Goal: Communication & Community: Answer question/provide support

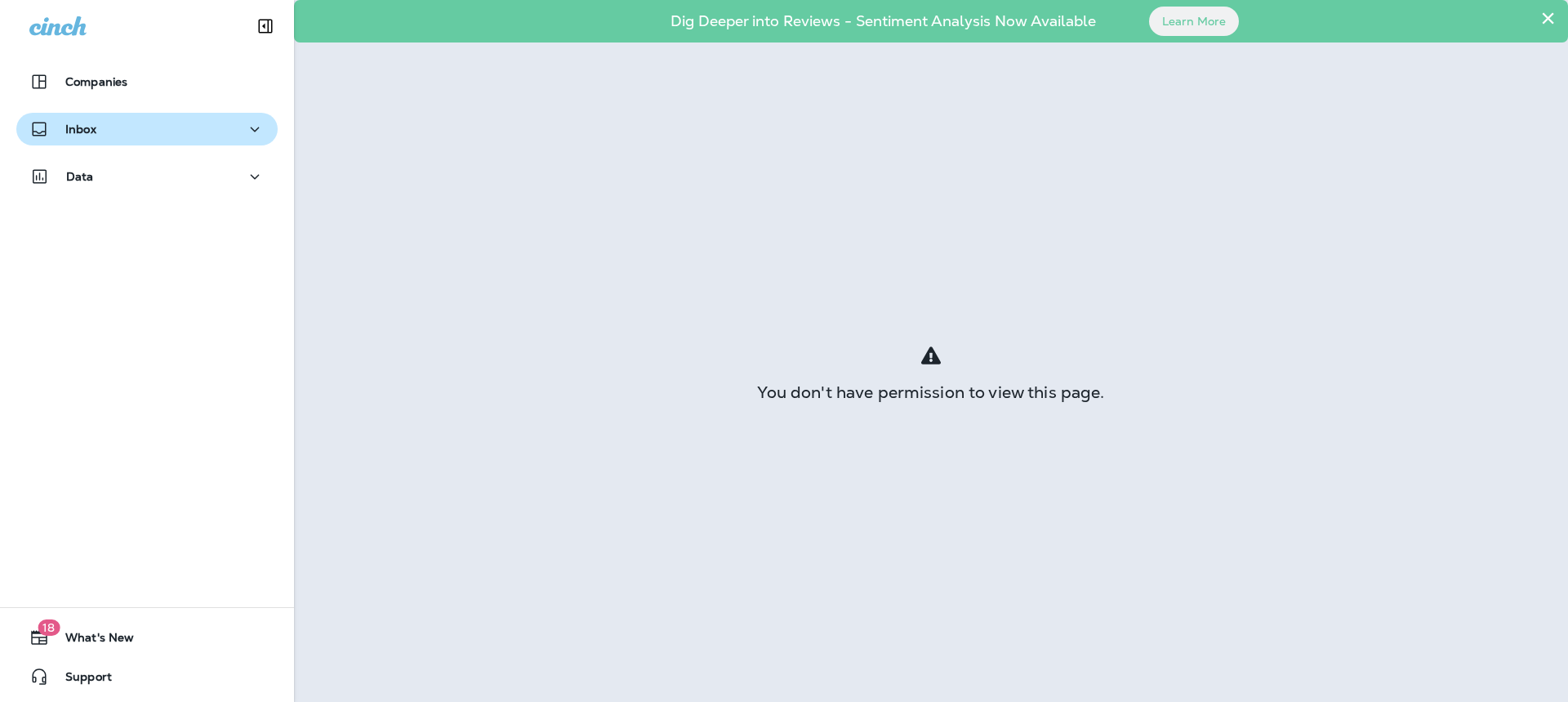
click at [113, 137] on div "Inbox" at bounding box center [147, 129] width 236 height 20
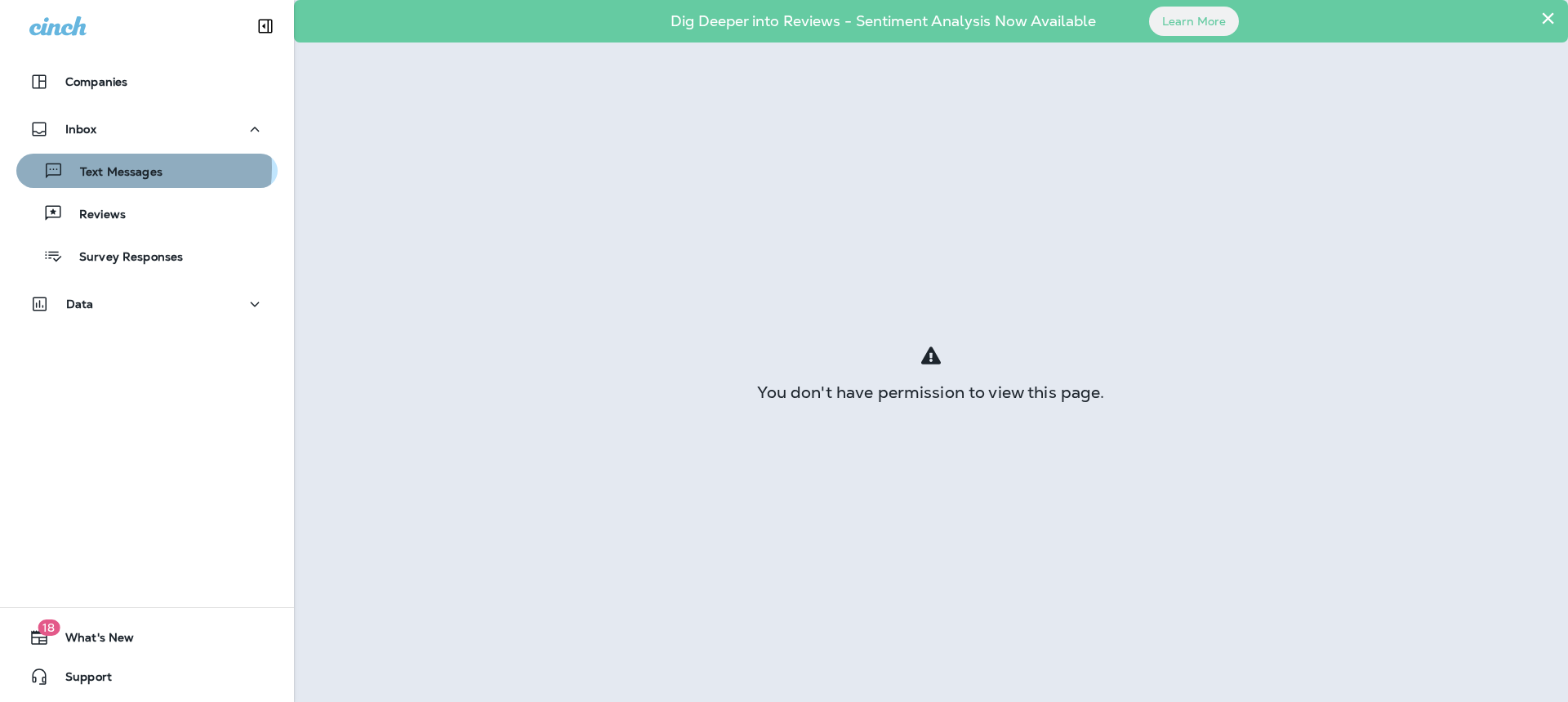
click at [119, 168] on p "Text Messages" at bounding box center [113, 173] width 99 height 15
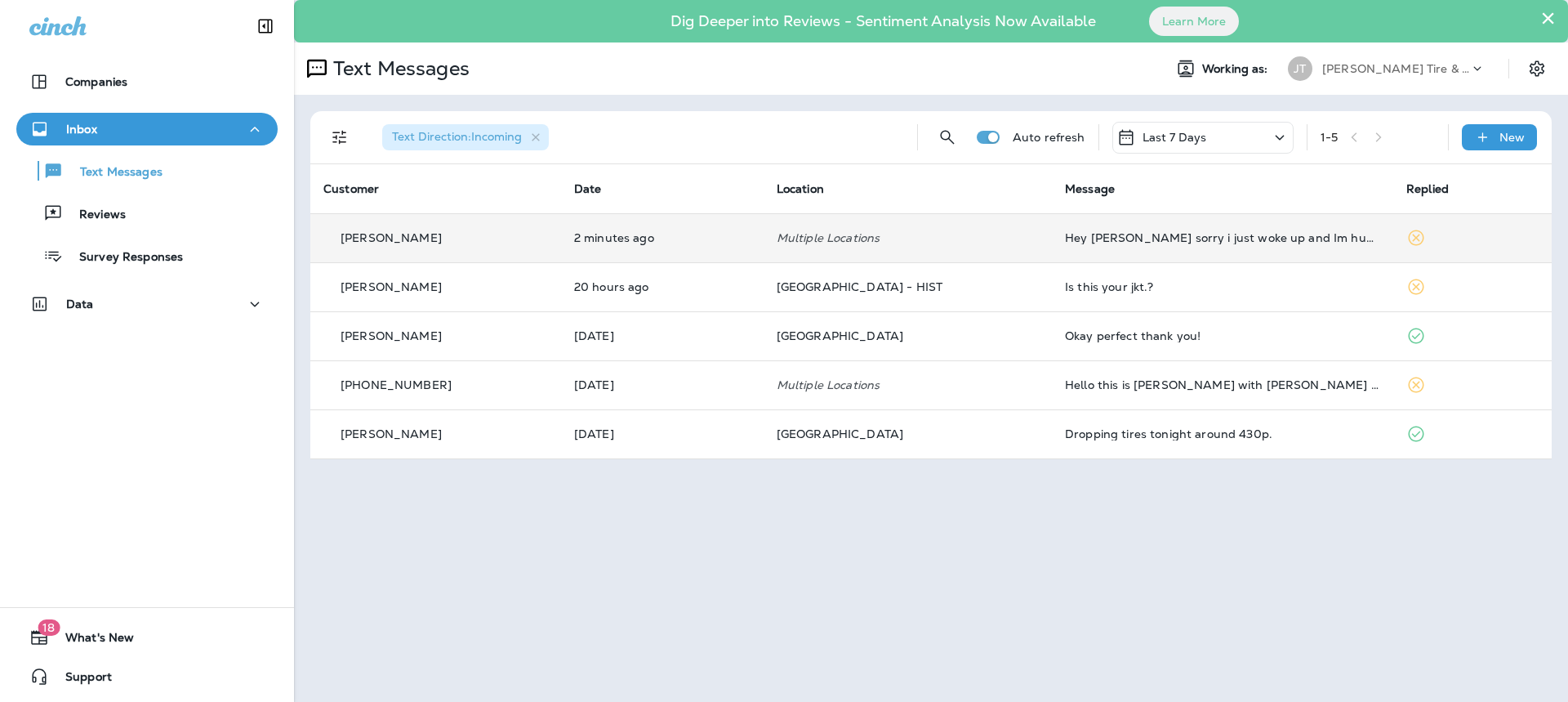
click at [448, 248] on td "[PERSON_NAME]" at bounding box center [435, 238] width 251 height 49
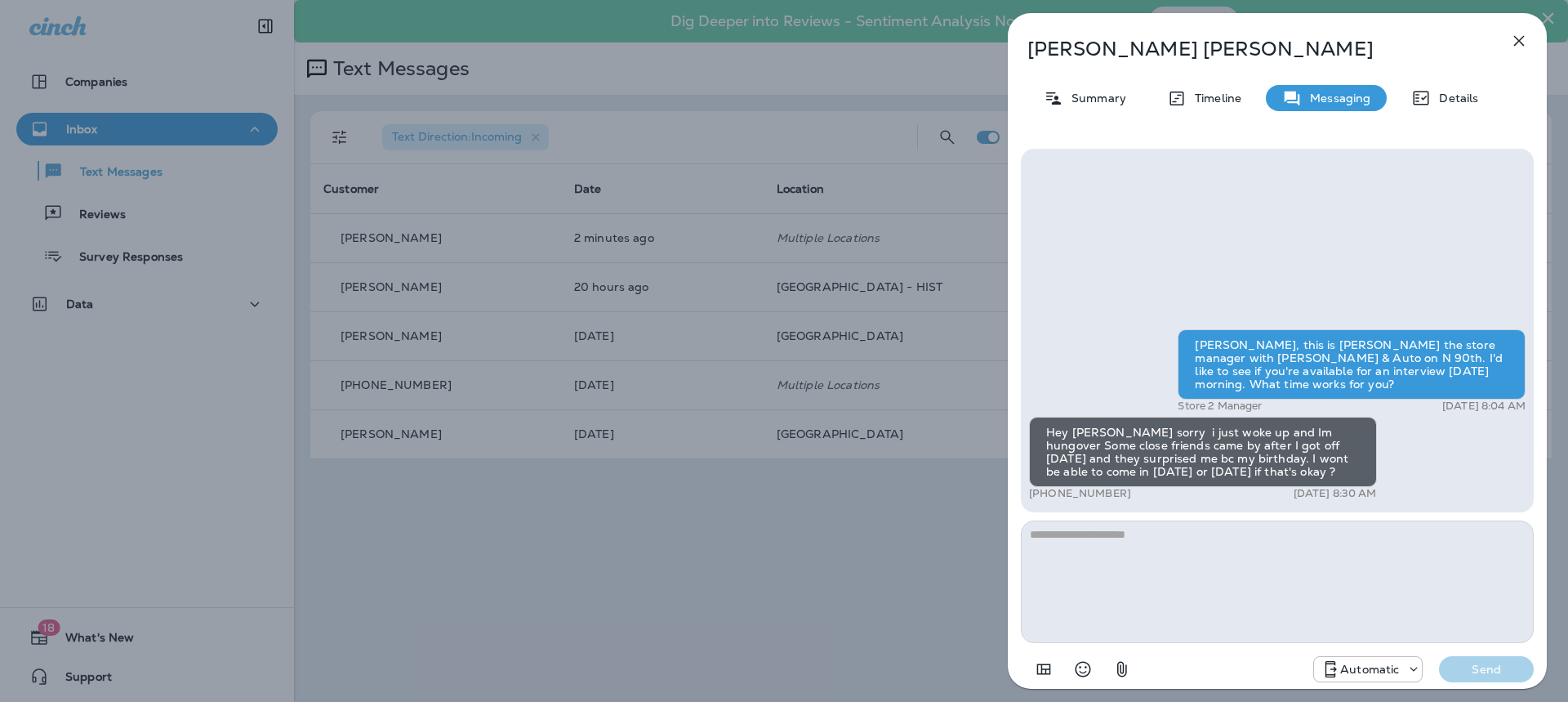
click at [1046, 548] on textarea at bounding box center [1277, 582] width 513 height 123
click at [1389, 672] on p "Automatic" at bounding box center [1369, 669] width 59 height 13
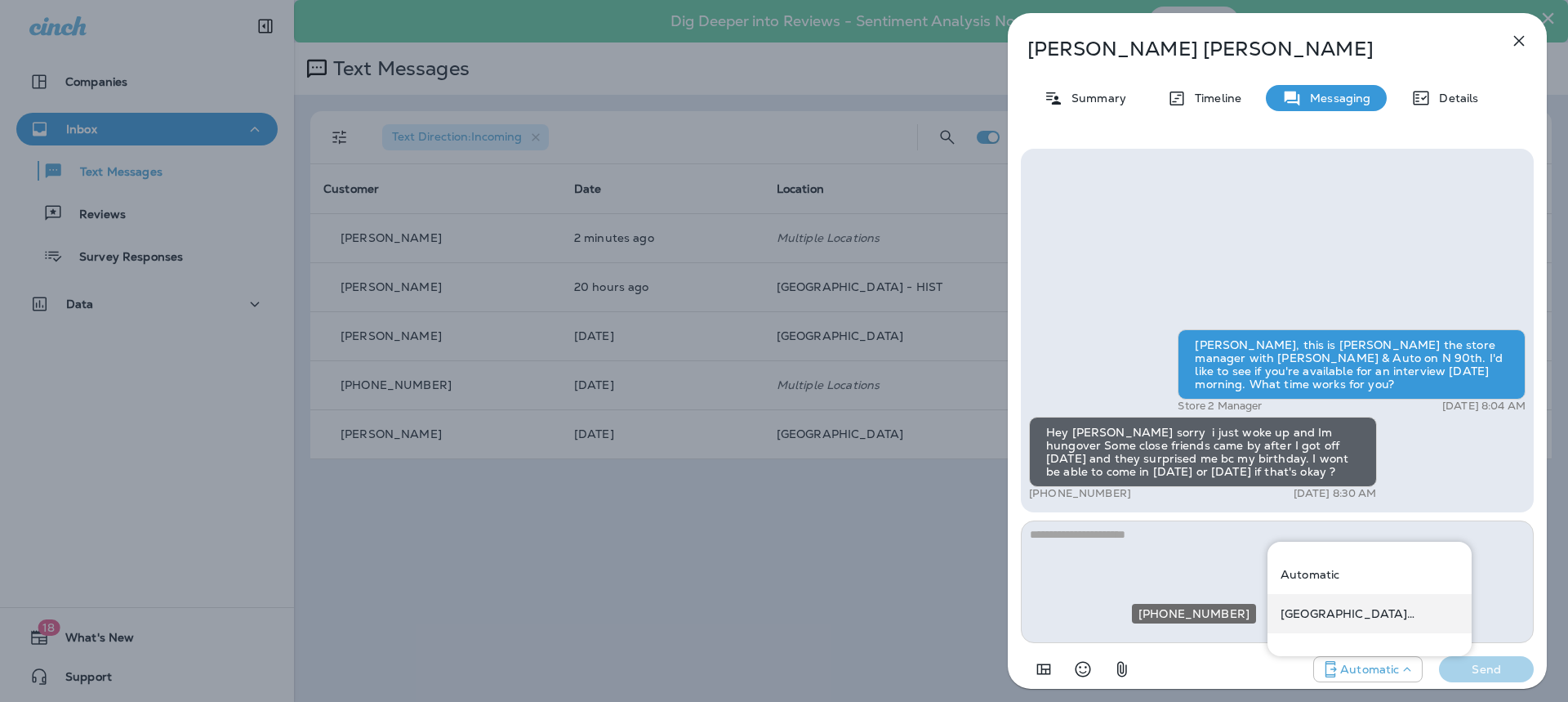
click at [1368, 618] on p "[GEOGRAPHIC_DATA] ([STREET_ADDRESS])" at bounding box center [1369, 614] width 178 height 13
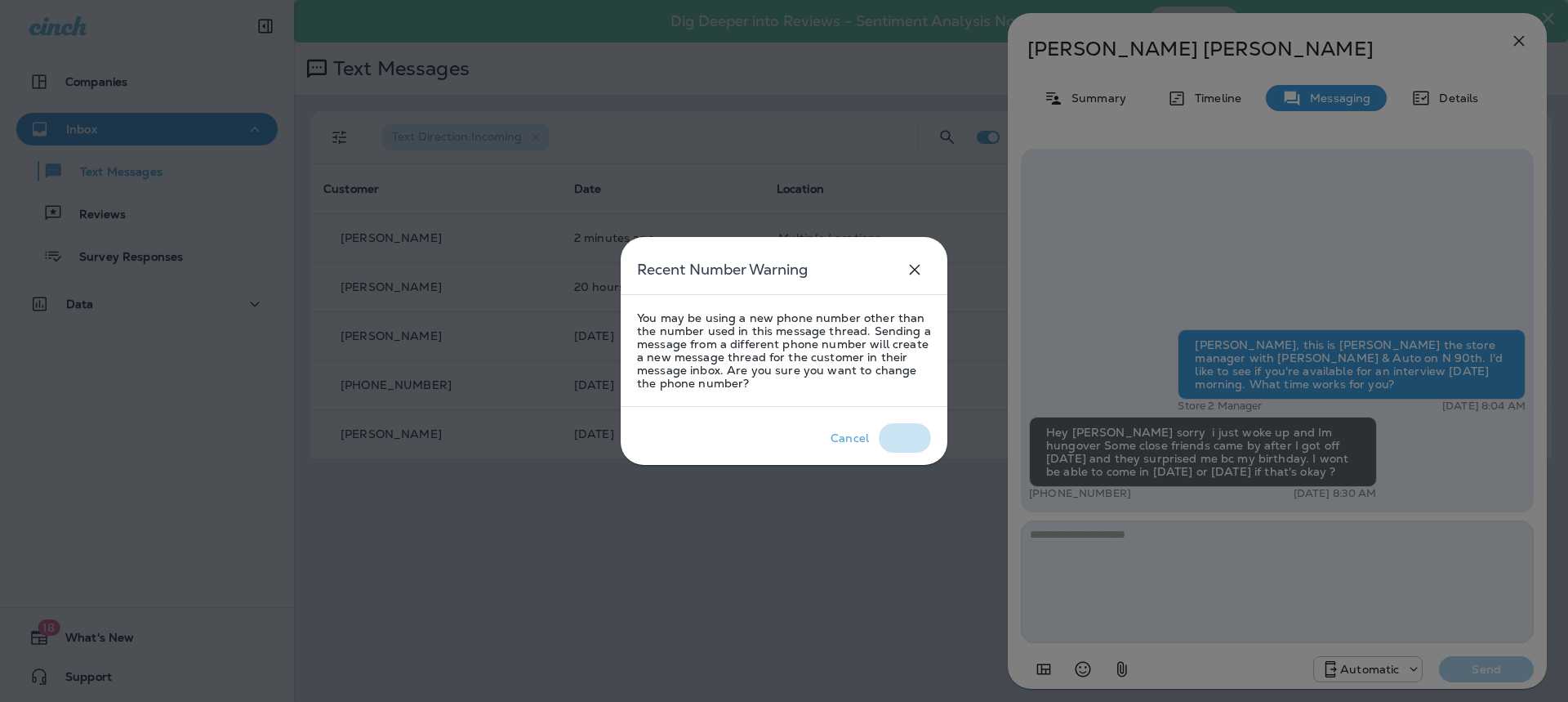
click at [912, 444] on div "Okay" at bounding box center [906, 437] width 29 height 13
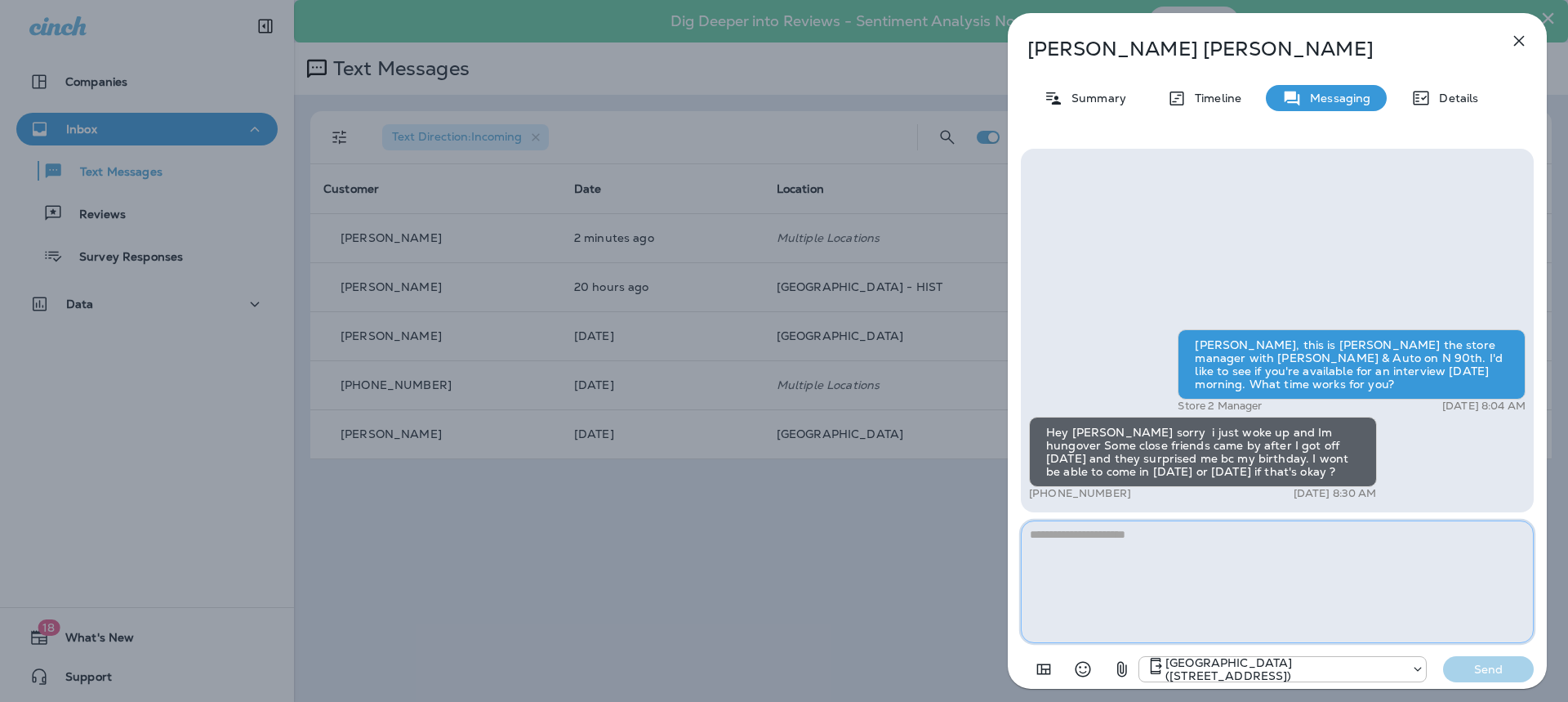
click at [1136, 565] on textarea at bounding box center [1277, 582] width 513 height 123
type textarea "**********"
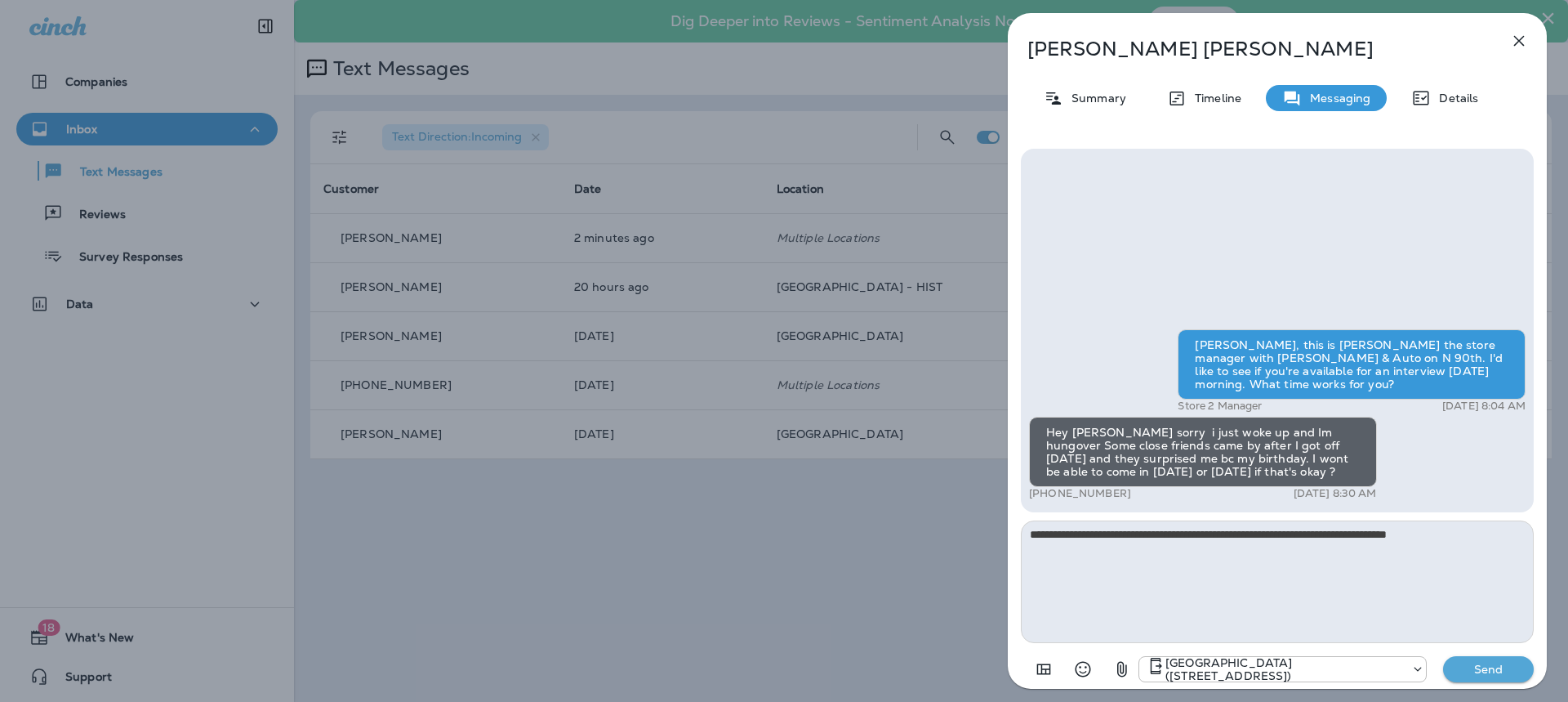
click at [1480, 669] on p "Send" at bounding box center [1489, 669] width 69 height 14
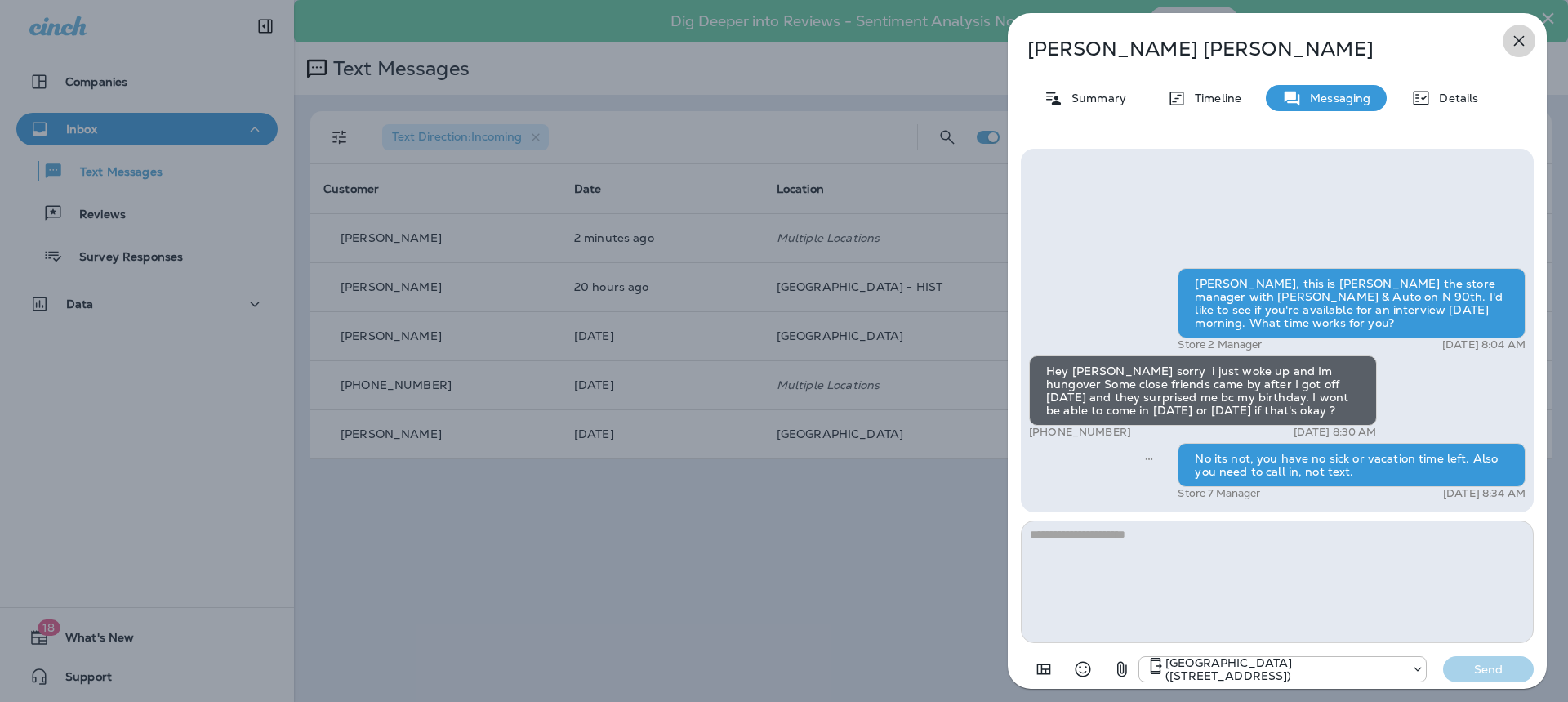
click at [1509, 37] on button "button" at bounding box center [1519, 41] width 32 height 32
